Goal: Check status

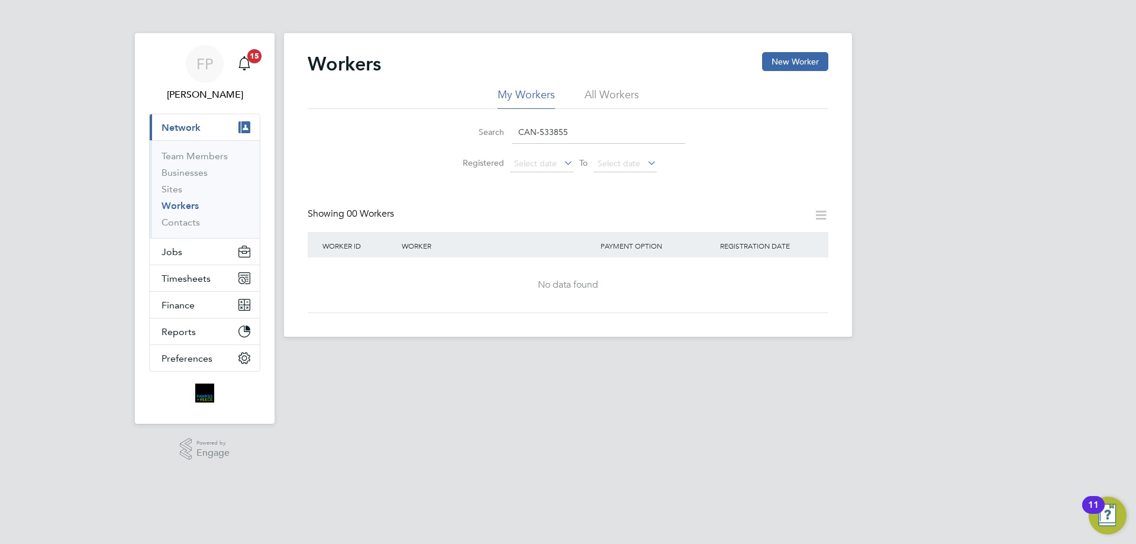
drag, startPoint x: 577, startPoint y: 125, endPoint x: 472, endPoint y: 144, distance: 107.1
click at [472, 144] on li "Search CAN-533855" at bounding box center [568, 132] width 264 height 35
paste input "6"
type input "CAN-533655"
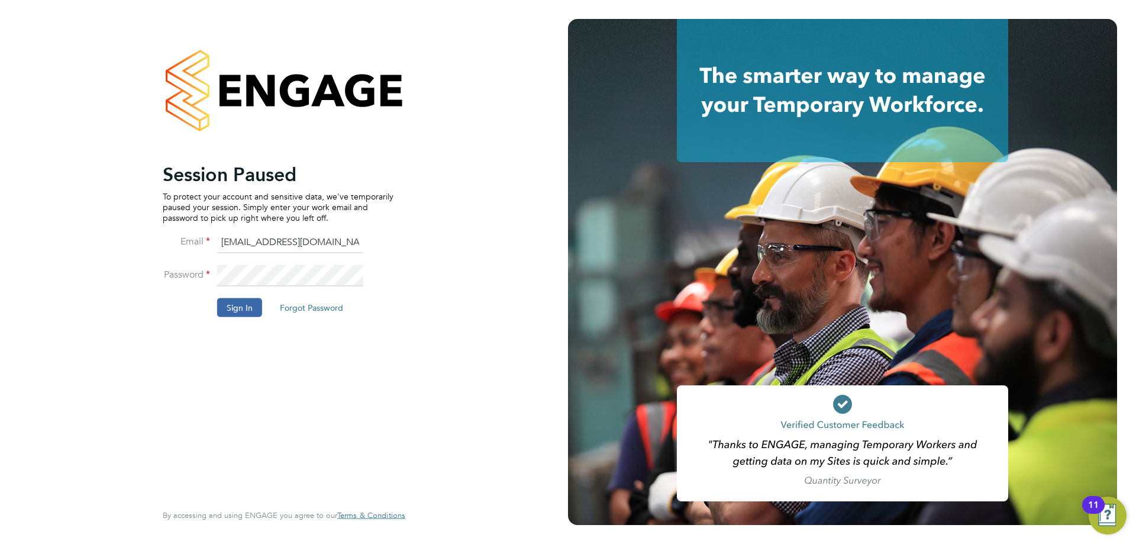
click at [248, 301] on button "Sign In" at bounding box center [239, 307] width 45 height 19
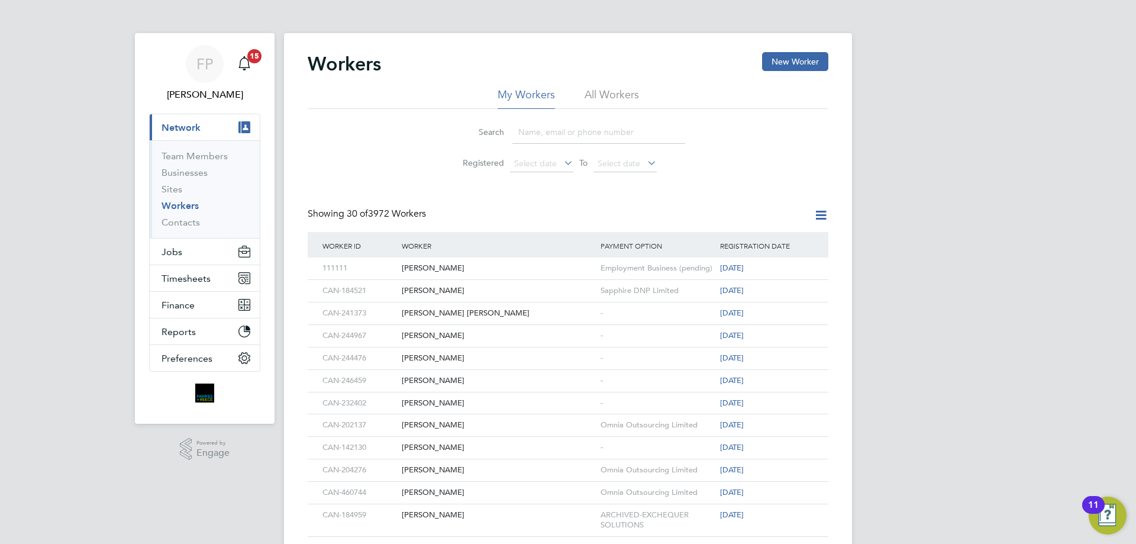
click at [571, 135] on input at bounding box center [598, 132] width 173 height 23
paste input "CAN-533655"
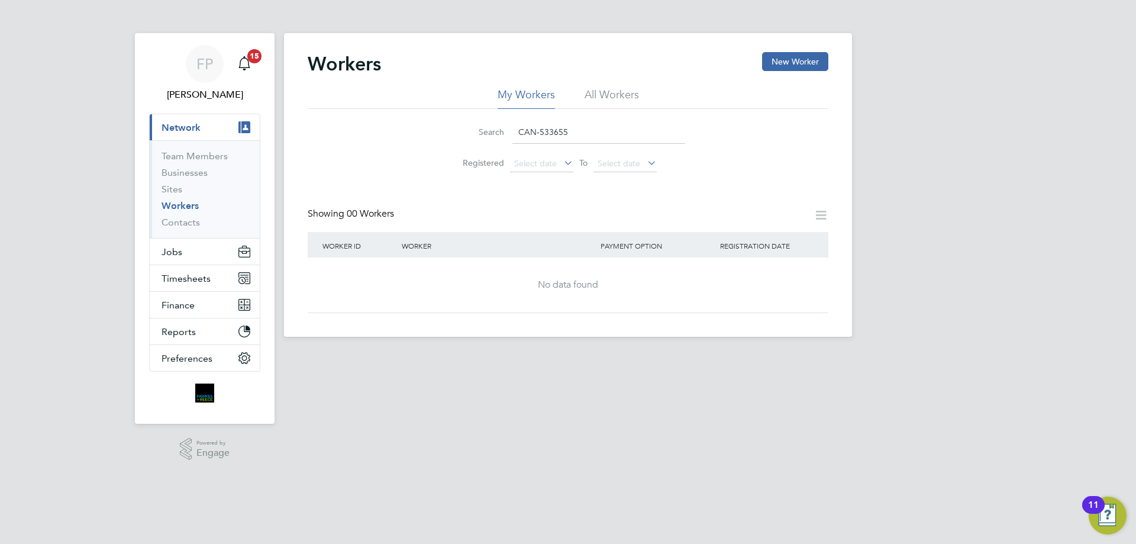
type input "CAN-533655"
